Goal: Use online tool/utility

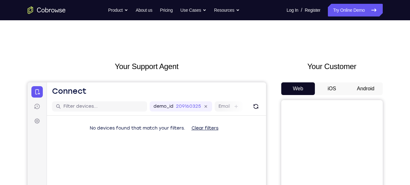
click at [362, 90] on button "Android" at bounding box center [366, 88] width 34 height 13
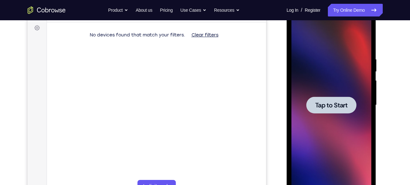
click at [343, 107] on span "Tap to Start" at bounding box center [331, 105] width 32 height 6
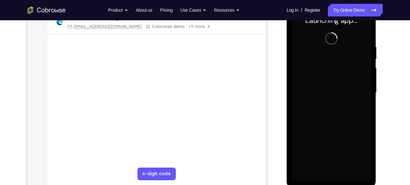
scroll to position [109, 0]
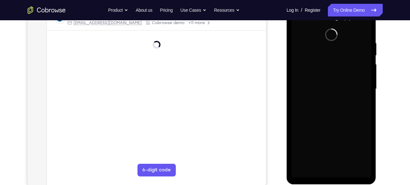
click at [333, 171] on div at bounding box center [331, 89] width 80 height 178
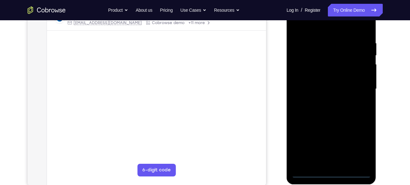
click at [333, 171] on div at bounding box center [331, 89] width 80 height 178
click at [360, 145] on div at bounding box center [331, 89] width 80 height 178
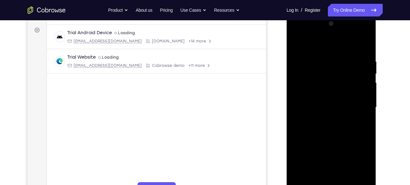
scroll to position [88, 0]
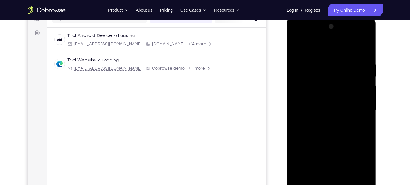
click at [316, 50] on div at bounding box center [331, 111] width 80 height 178
click at [358, 112] on div at bounding box center [331, 111] width 80 height 178
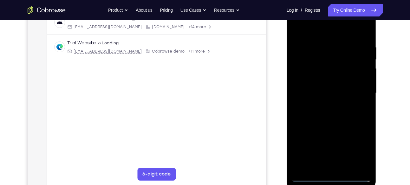
scroll to position [106, 0]
click at [327, 104] on div at bounding box center [331, 93] width 80 height 178
click at [336, 123] on div at bounding box center [331, 93] width 80 height 178
click at [330, 66] on div at bounding box center [331, 93] width 80 height 178
click at [322, 95] on div at bounding box center [331, 93] width 80 height 178
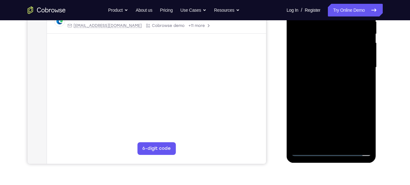
scroll to position [141, 0]
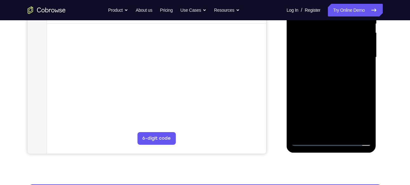
click at [343, 131] on div at bounding box center [331, 58] width 80 height 178
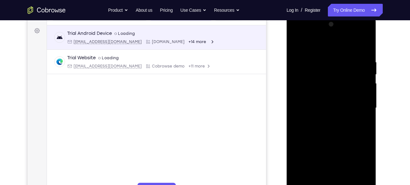
scroll to position [90, 0]
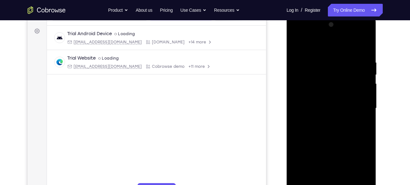
click at [313, 83] on div at bounding box center [331, 109] width 80 height 178
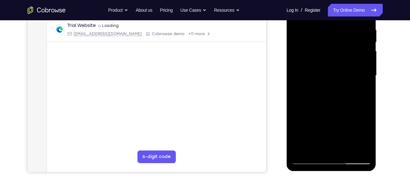
scroll to position [123, 0]
click at [342, 98] on div at bounding box center [331, 76] width 80 height 178
click at [347, 146] on div at bounding box center [331, 76] width 80 height 178
click at [336, 109] on div at bounding box center [331, 76] width 80 height 178
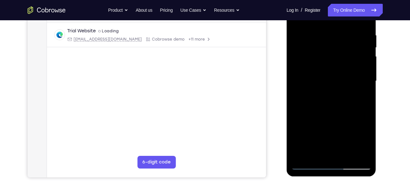
scroll to position [114, 0]
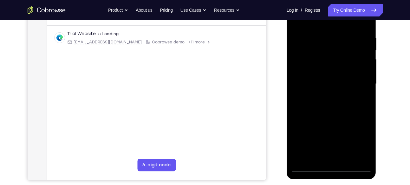
click at [333, 67] on div at bounding box center [331, 84] width 80 height 178
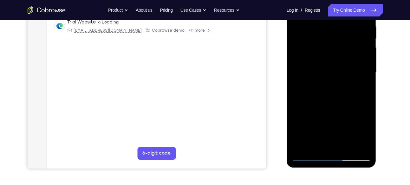
scroll to position [127, 0]
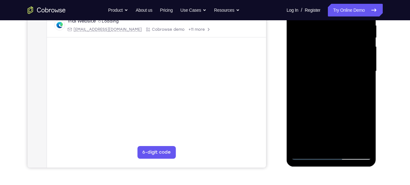
click at [317, 130] on div at bounding box center [331, 72] width 80 height 178
click at [322, 143] on div at bounding box center [331, 72] width 80 height 178
click at [315, 144] on div at bounding box center [331, 72] width 80 height 178
click at [365, 94] on div at bounding box center [331, 72] width 80 height 178
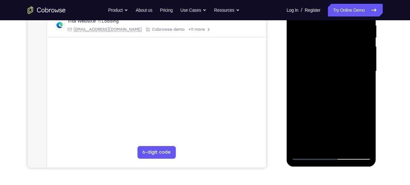
click at [358, 94] on div at bounding box center [331, 72] width 80 height 178
click at [337, 106] on div at bounding box center [331, 72] width 80 height 178
click at [362, 84] on div at bounding box center [331, 72] width 80 height 178
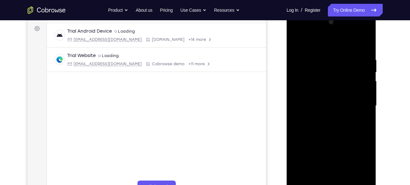
scroll to position [89, 0]
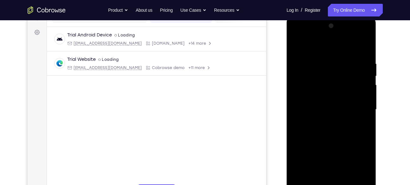
click at [295, 45] on div at bounding box center [331, 110] width 80 height 178
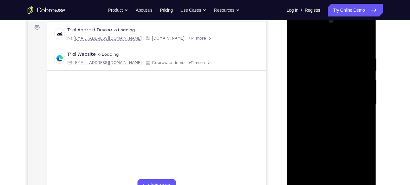
scroll to position [94, 0]
click at [299, 41] on div at bounding box center [331, 105] width 80 height 178
click at [356, 121] on div at bounding box center [331, 105] width 80 height 178
drag, startPoint x: 356, startPoint y: 121, endPoint x: 355, endPoint y: 68, distance: 53.9
click at [355, 68] on div at bounding box center [331, 105] width 80 height 178
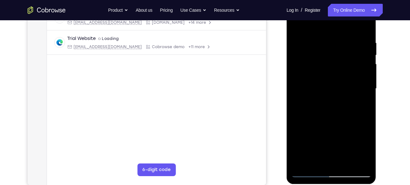
scroll to position [108, 0]
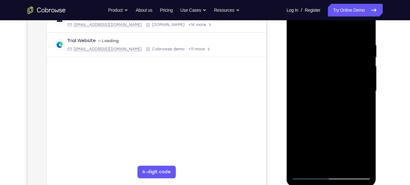
click at [366, 68] on div at bounding box center [331, 91] width 80 height 178
drag, startPoint x: 356, startPoint y: 117, endPoint x: 360, endPoint y: 27, distance: 89.9
click at [360, 27] on div at bounding box center [331, 91] width 80 height 178
drag, startPoint x: 346, startPoint y: 135, endPoint x: 351, endPoint y: 29, distance: 105.7
click at [351, 29] on div at bounding box center [331, 91] width 80 height 178
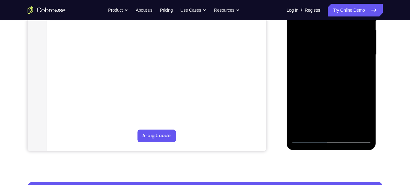
scroll to position [144, 0]
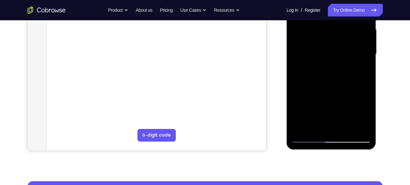
drag, startPoint x: 352, startPoint y: 104, endPoint x: 353, endPoint y: 29, distance: 74.9
click at [353, 29] on div at bounding box center [331, 54] width 80 height 178
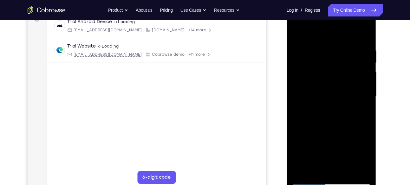
scroll to position [102, 0]
